Goal: Navigation & Orientation: Find specific page/section

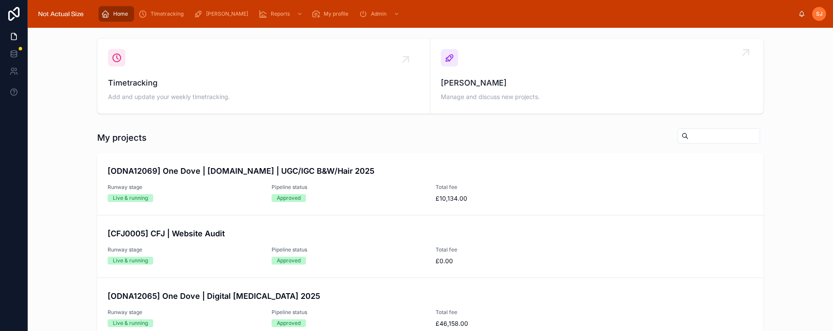
click at [578, 110] on link "[PERSON_NAME] Manage and discuss new projects." at bounding box center [596, 76] width 333 height 75
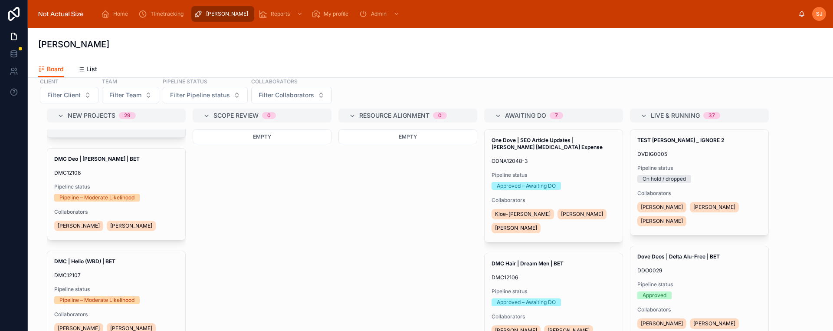
scroll to position [310, 0]
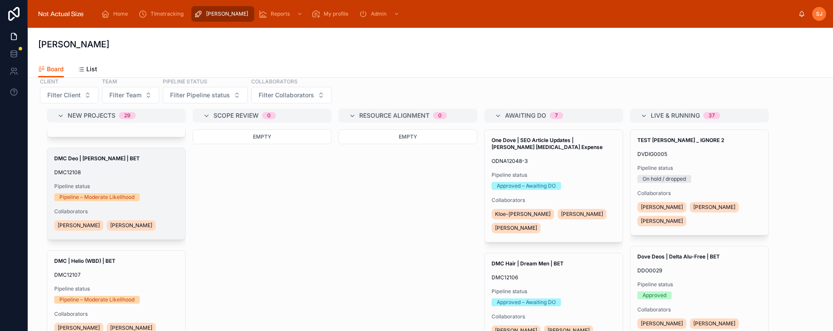
click at [155, 201] on div "DMC Deo | Teucer | BET DMC12108 Pipeline status Pipeline – Moderate Likelihood …" at bounding box center [116, 193] width 138 height 91
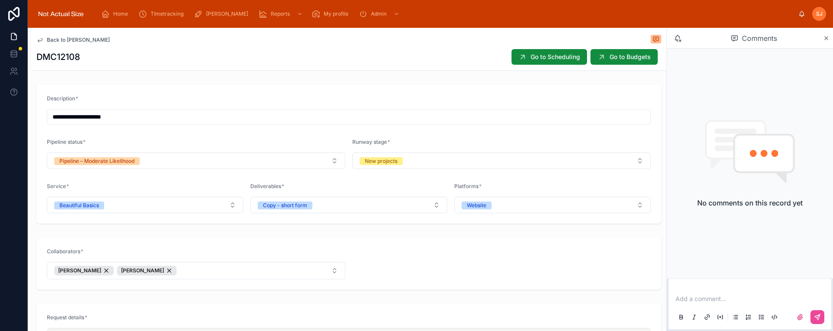
click at [42, 41] on icon at bounding box center [39, 39] width 7 height 7
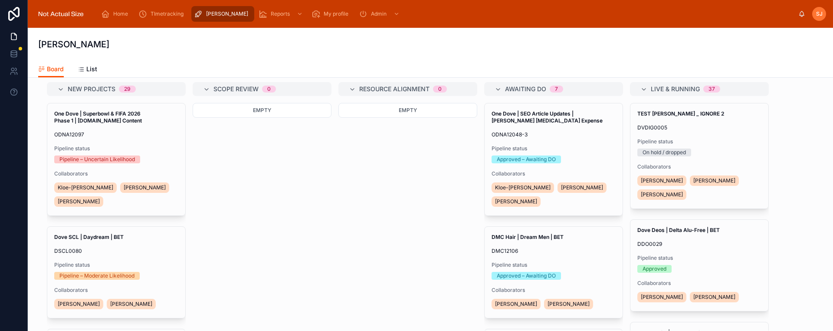
scroll to position [54, 0]
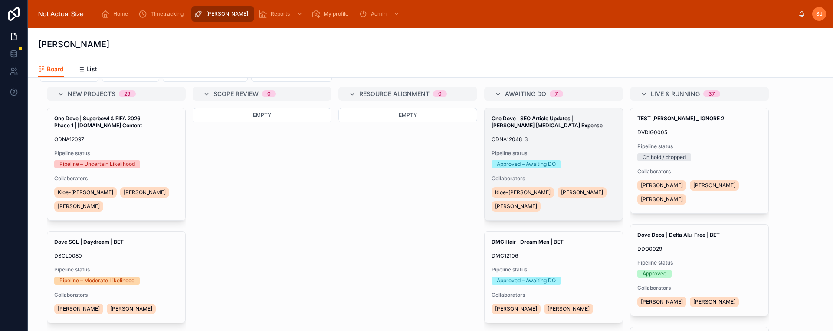
click at [587, 167] on div "Approved – Awaiting DO" at bounding box center [554, 164] width 124 height 8
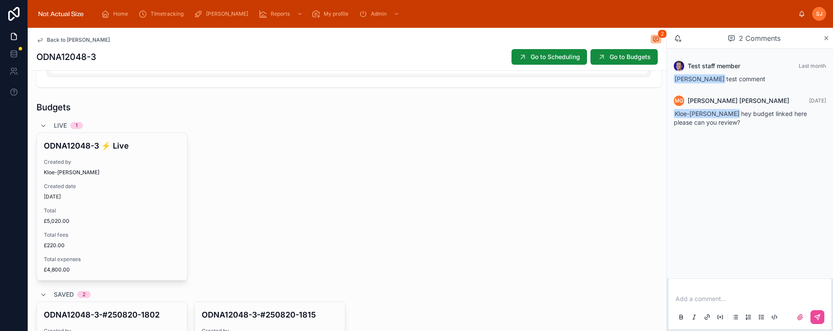
scroll to position [302, 0]
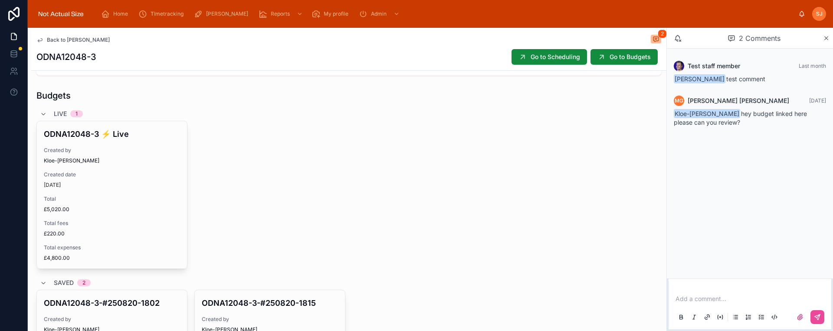
click at [90, 40] on span "Back to [PERSON_NAME]" at bounding box center [78, 39] width 63 height 7
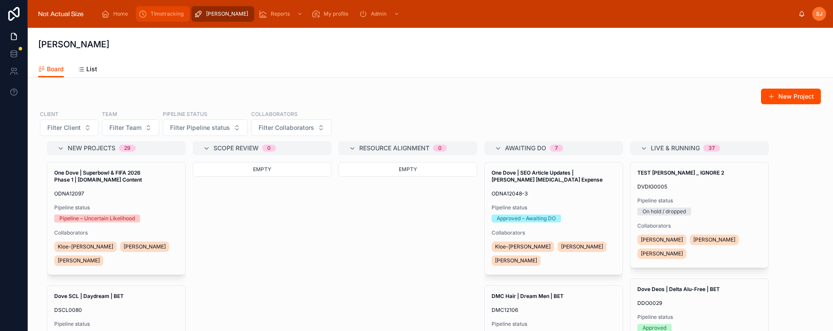
click at [177, 17] on span "TImetracking" at bounding box center [167, 13] width 33 height 7
